Goal: Task Accomplishment & Management: Use online tool/utility

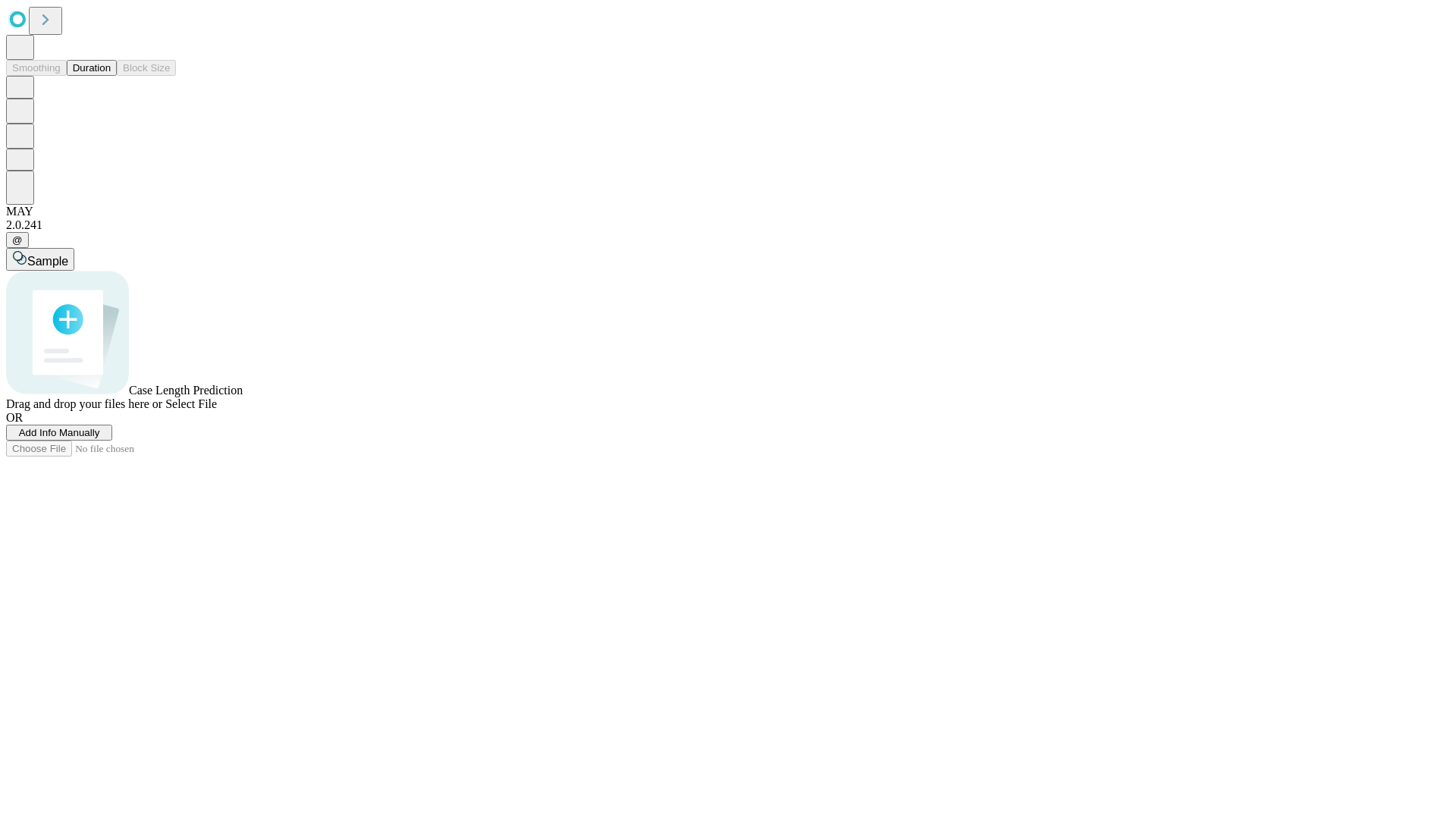
click at [100, 438] on span "Add Info Manually" at bounding box center [59, 433] width 81 height 12
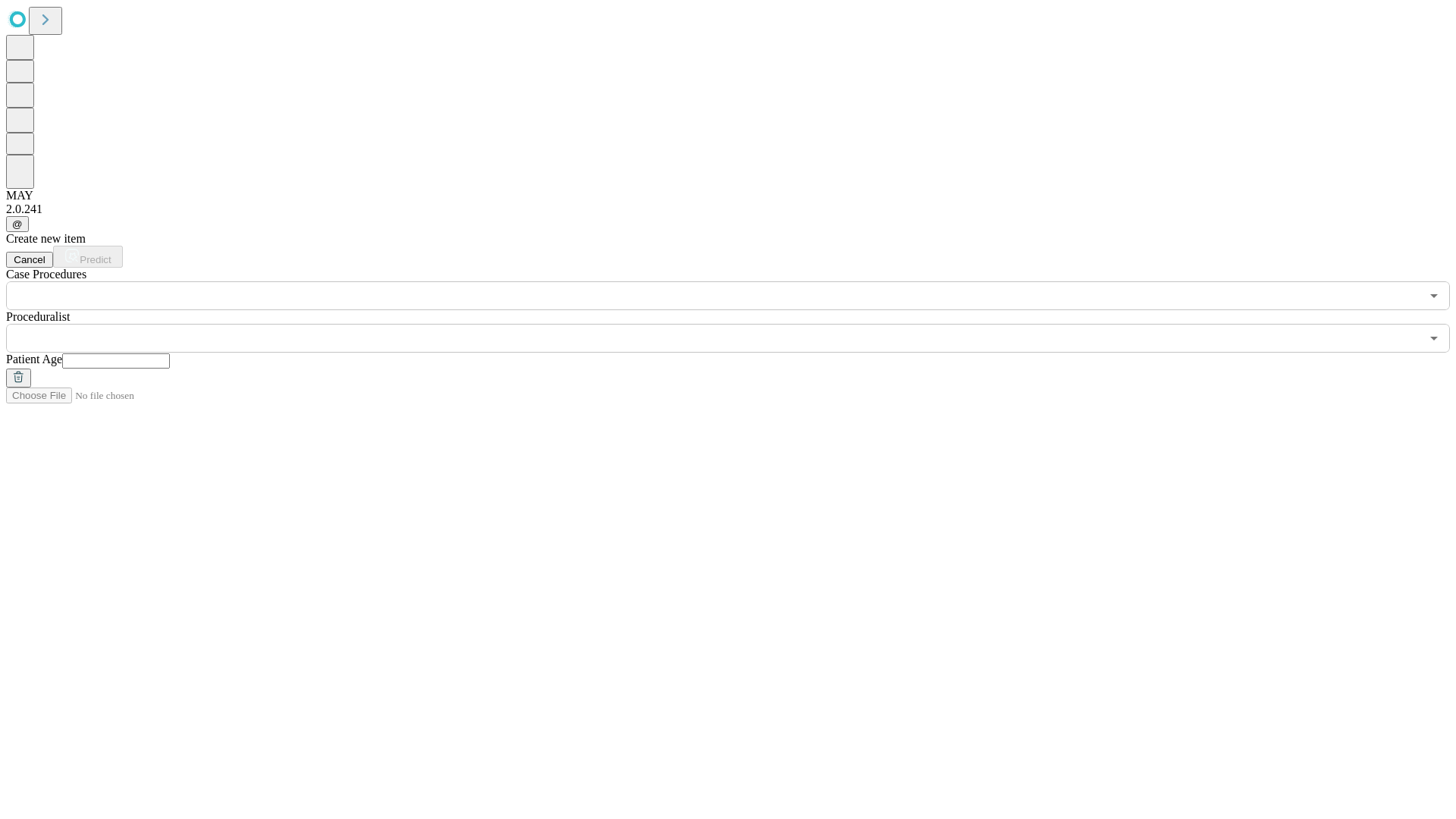
click at [170, 353] on input "text" at bounding box center [116, 360] width 108 height 15
type input "**"
click at [739, 323] on input "text" at bounding box center [713, 337] width 1414 height 29
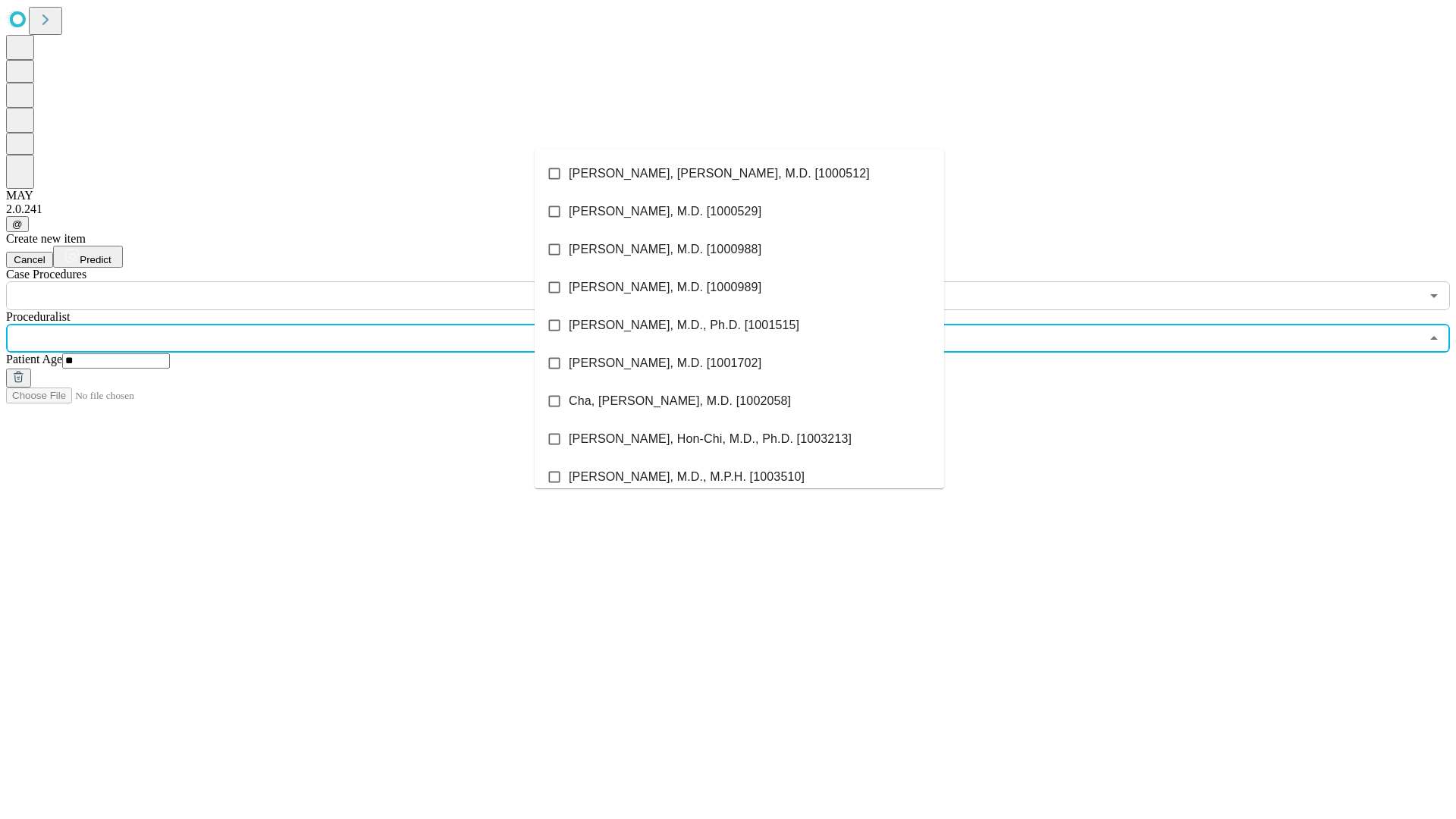
click at [740, 174] on li "[PERSON_NAME], [PERSON_NAME], M.D. [1000512]" at bounding box center [740, 173] width 410 height 38
click at [318, 282] on input "text" at bounding box center [713, 296] width 1414 height 29
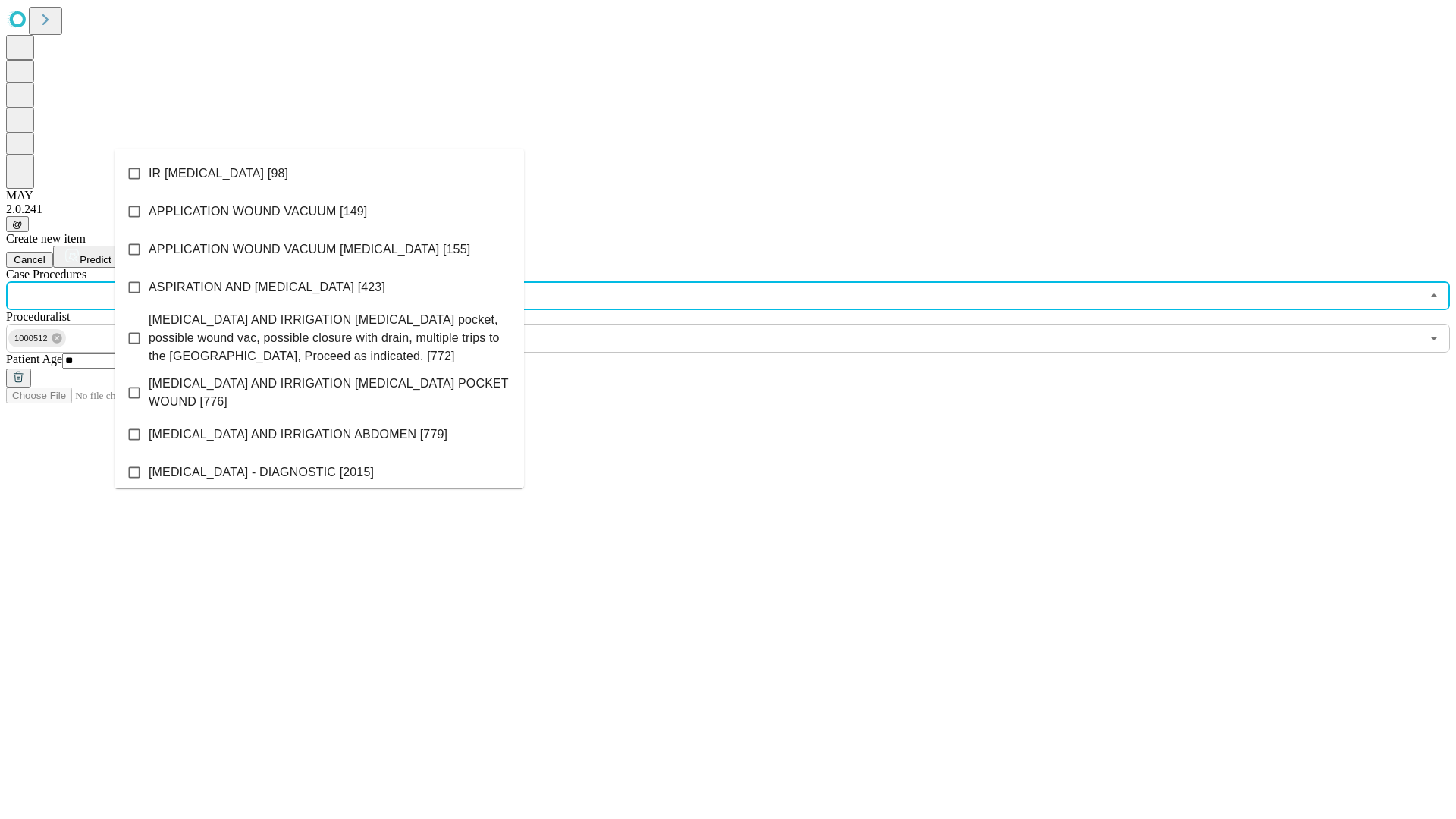
click at [319, 174] on li "IR [MEDICAL_DATA] [98]" at bounding box center [319, 173] width 410 height 38
